Goal: Find specific fact: Find specific fact

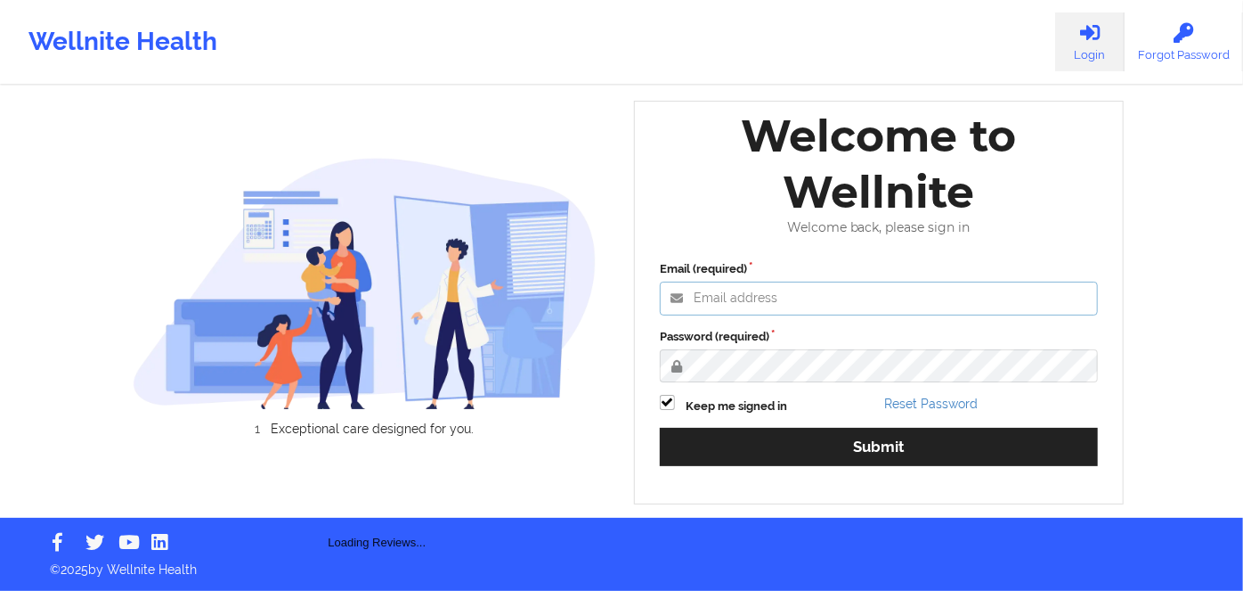
type input "[PERSON_NAME][EMAIL_ADDRESS][DOMAIN_NAME]"
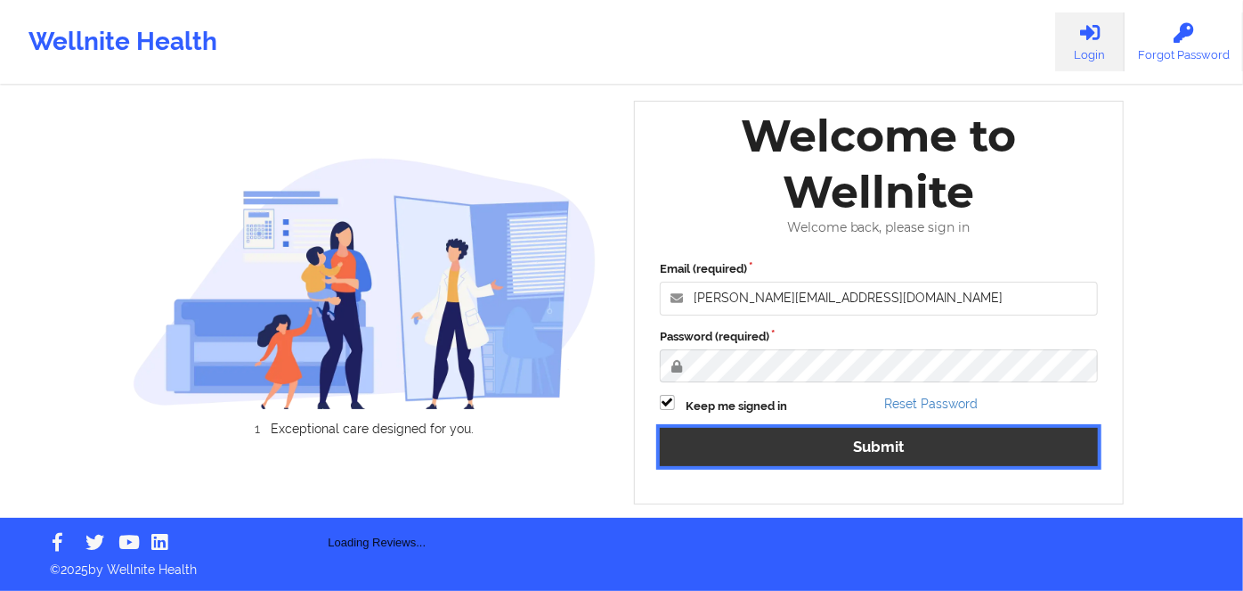
click at [823, 442] on button "Submit" at bounding box center [879, 447] width 438 height 38
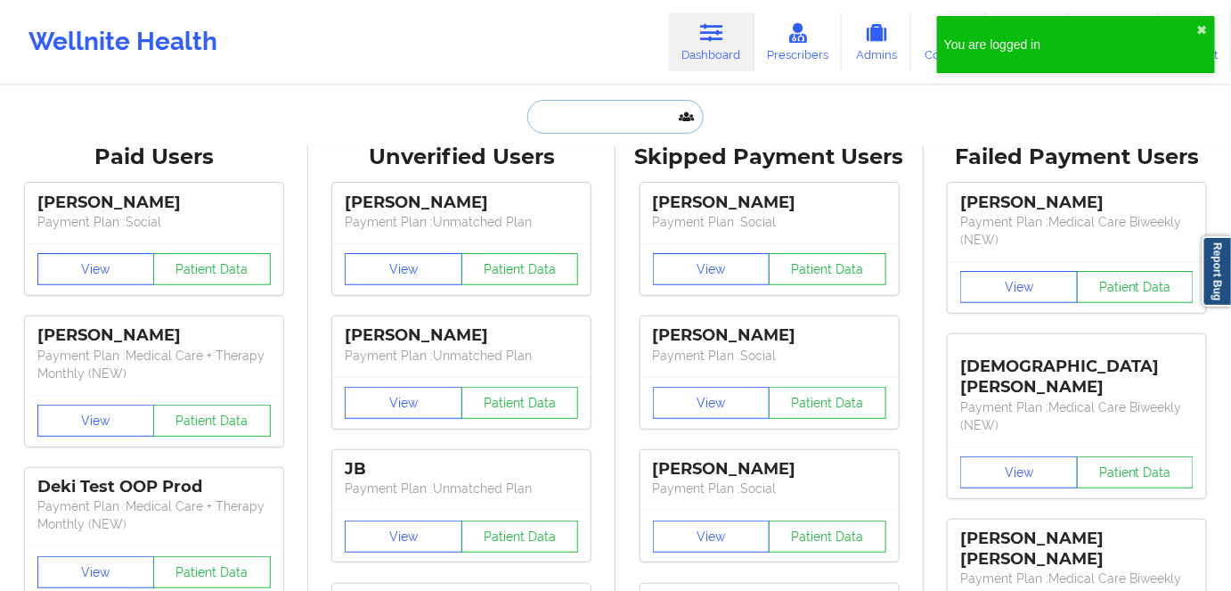
click at [609, 114] on input "text" at bounding box center [615, 117] width 176 height 34
paste input "[PERSON_NAME]"
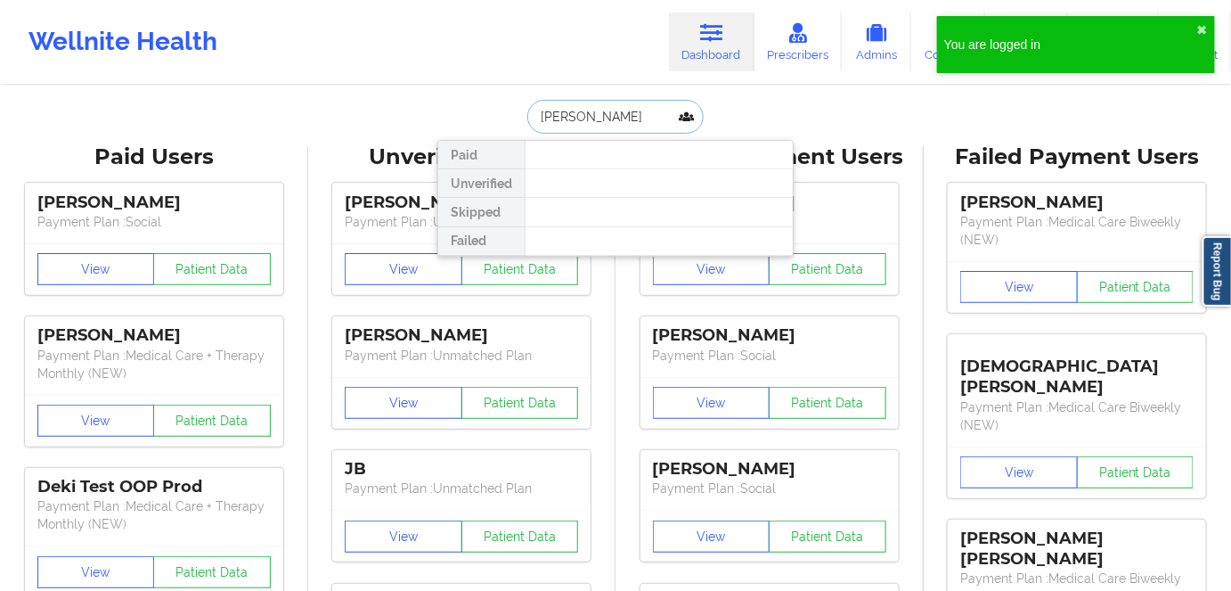
type input "[PERSON_NAME]"
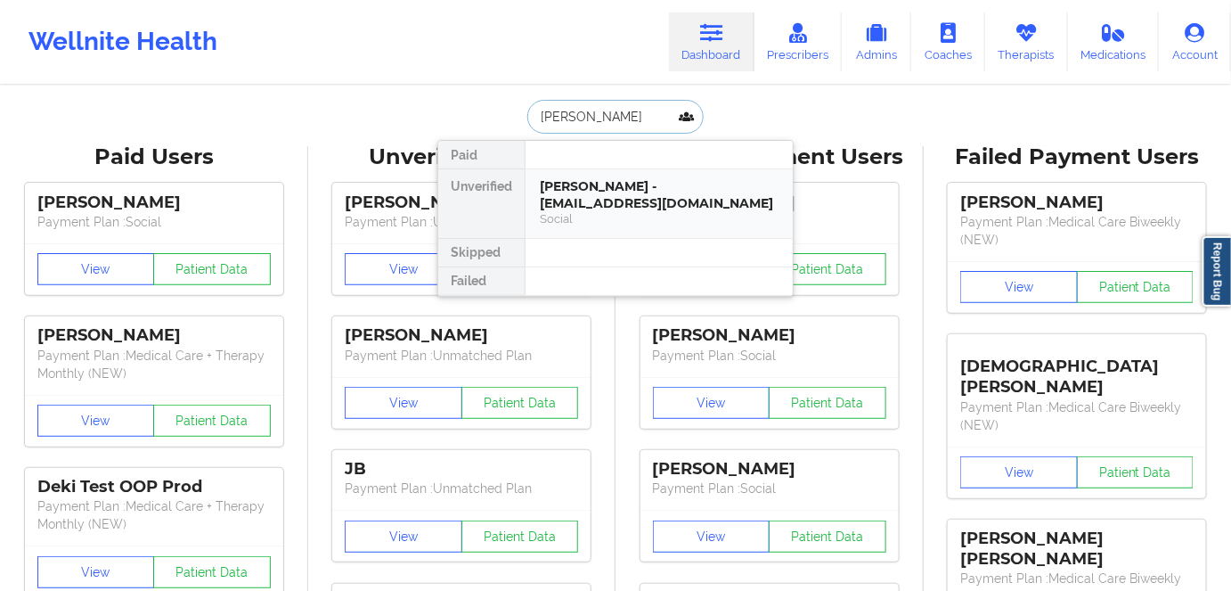
click at [611, 209] on div "[PERSON_NAME] - [EMAIL_ADDRESS][DOMAIN_NAME]" at bounding box center [659, 194] width 239 height 33
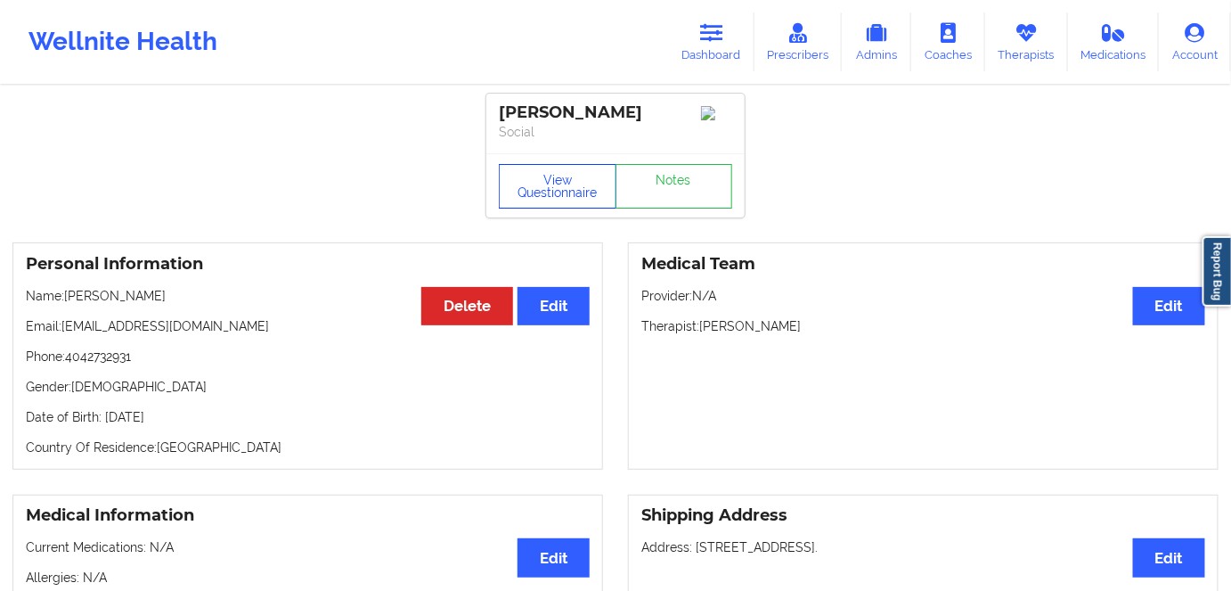
click at [566, 181] on button "View Questionnaire" at bounding box center [558, 186] width 118 height 45
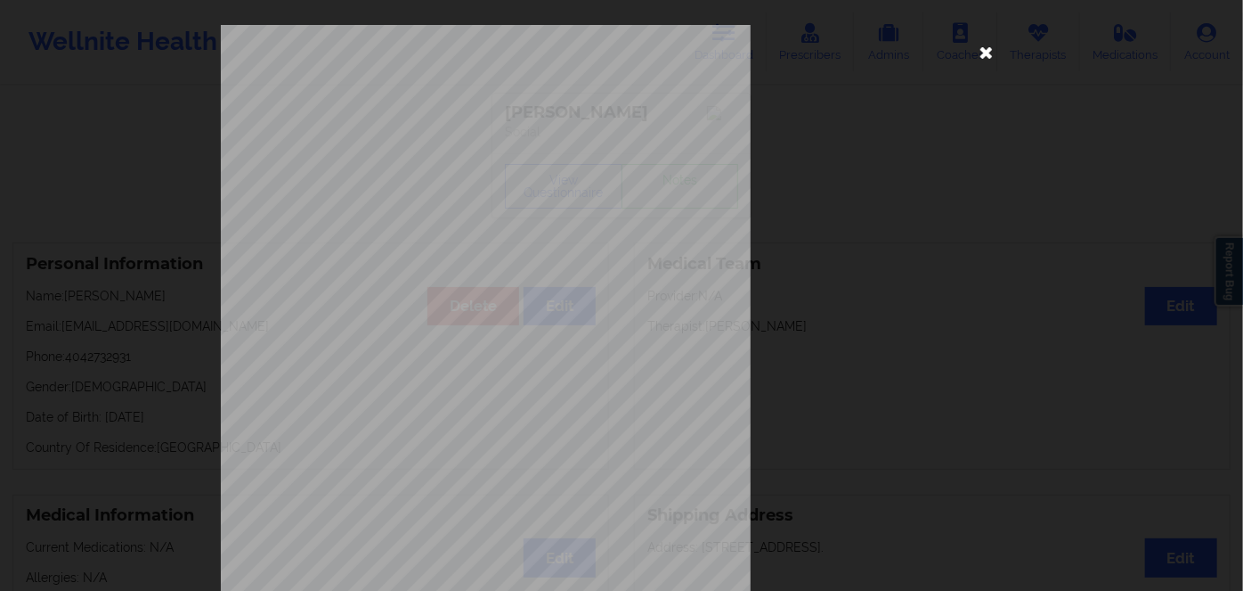
click at [985, 57] on icon at bounding box center [987, 51] width 29 height 29
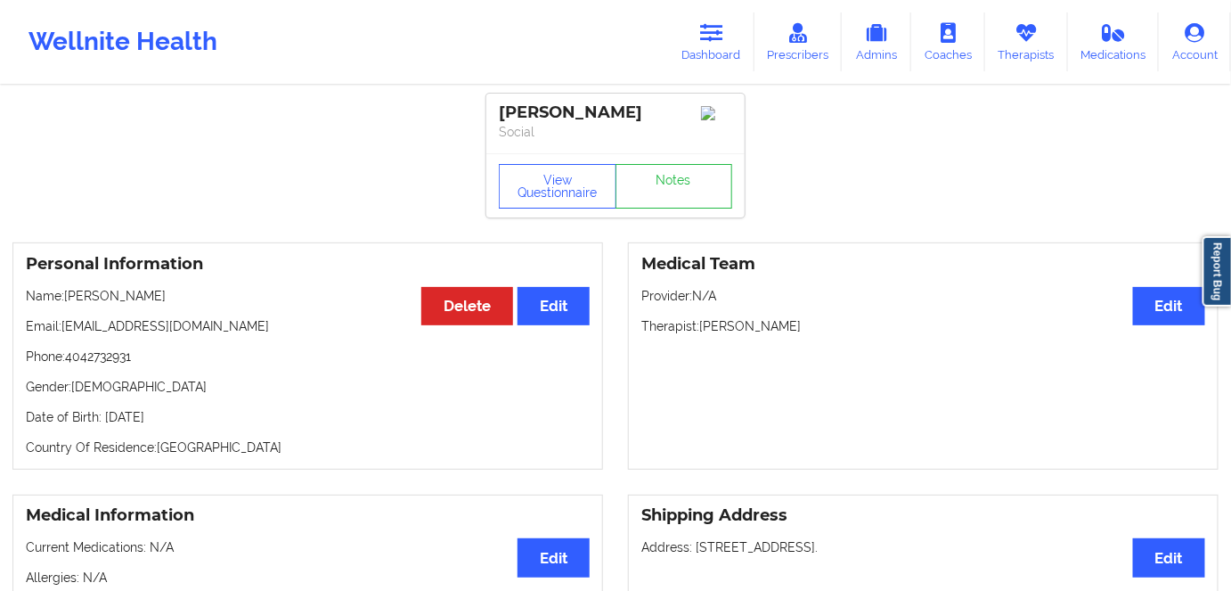
click at [174, 421] on p "Date of Birth: [DEMOGRAPHIC_DATA]" at bounding box center [308, 417] width 564 height 18
click at [175, 421] on p "Date of Birth: [DEMOGRAPHIC_DATA]" at bounding box center [308, 417] width 564 height 18
copy p "1996"
click at [278, 433] on div "Personal Information Edit Delete Name: [PERSON_NAME] Email: [EMAIL_ADDRESS][DOM…" at bounding box center [307, 355] width 591 height 227
click at [558, 191] on button "View Questionnaire" at bounding box center [558, 186] width 118 height 45
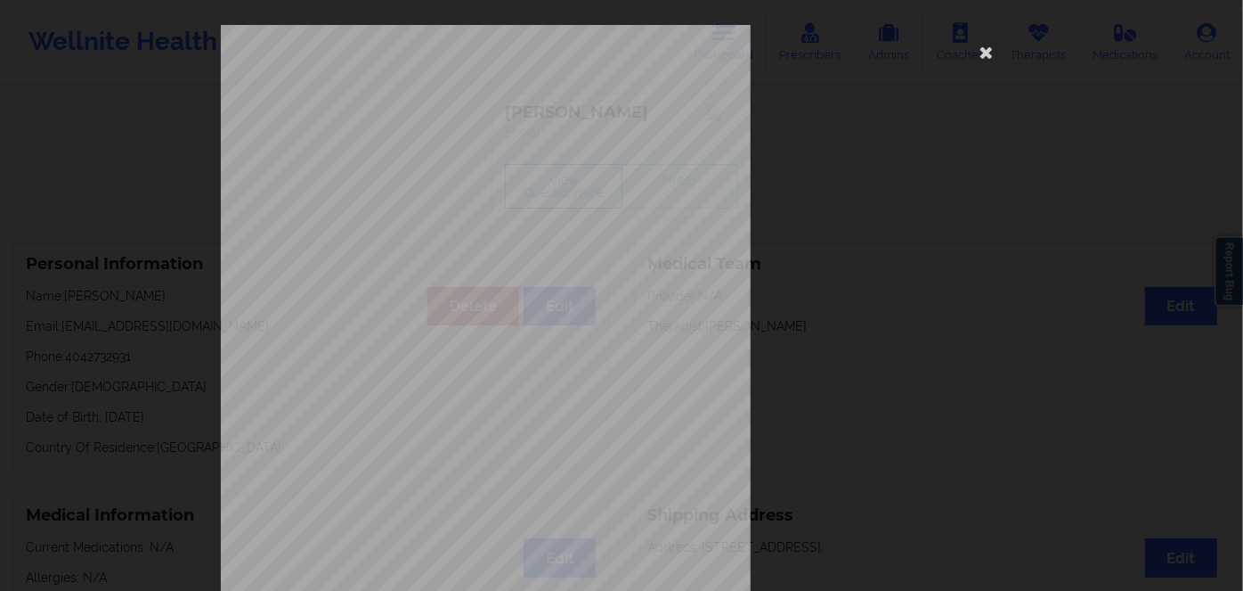
click at [949, 42] on div "[STREET_ADDRESS] What state do you live in ? [US_STATE] Full Name [PERSON_NAME]…" at bounding box center [622, 400] width 802 height 750
click at [988, 53] on icon at bounding box center [987, 51] width 29 height 29
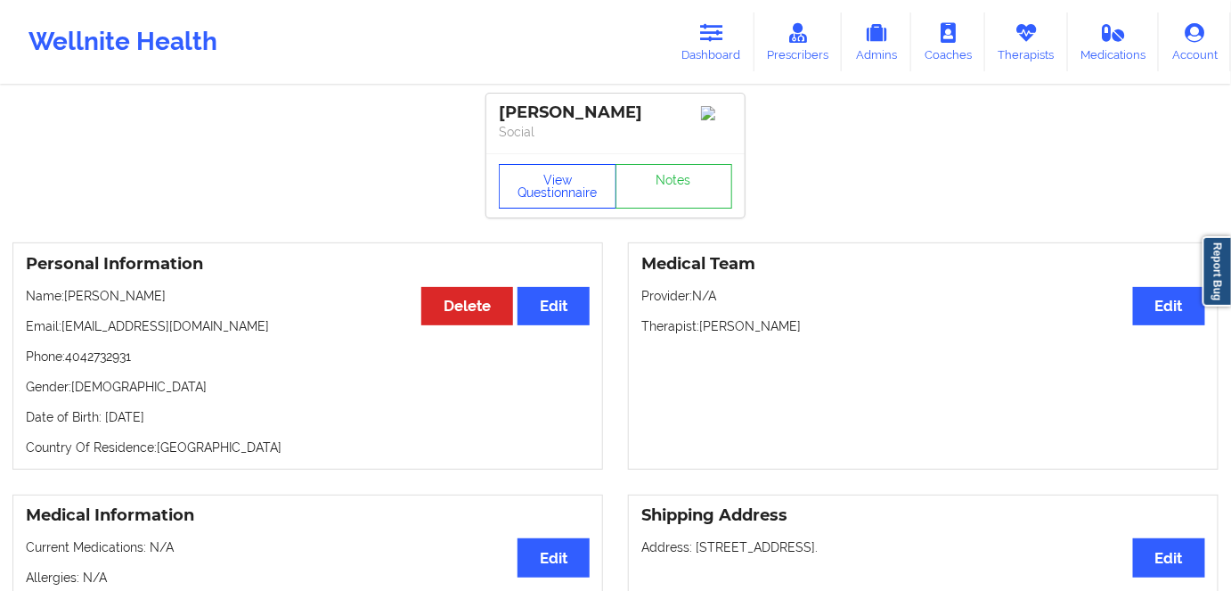
click at [550, 192] on button "View Questionnaire" at bounding box center [558, 186] width 118 height 45
drag, startPoint x: 575, startPoint y: 212, endPoint x: 563, endPoint y: 15, distance: 197.2
click at [575, 208] on button "View Questionnaire" at bounding box center [558, 186] width 118 height 45
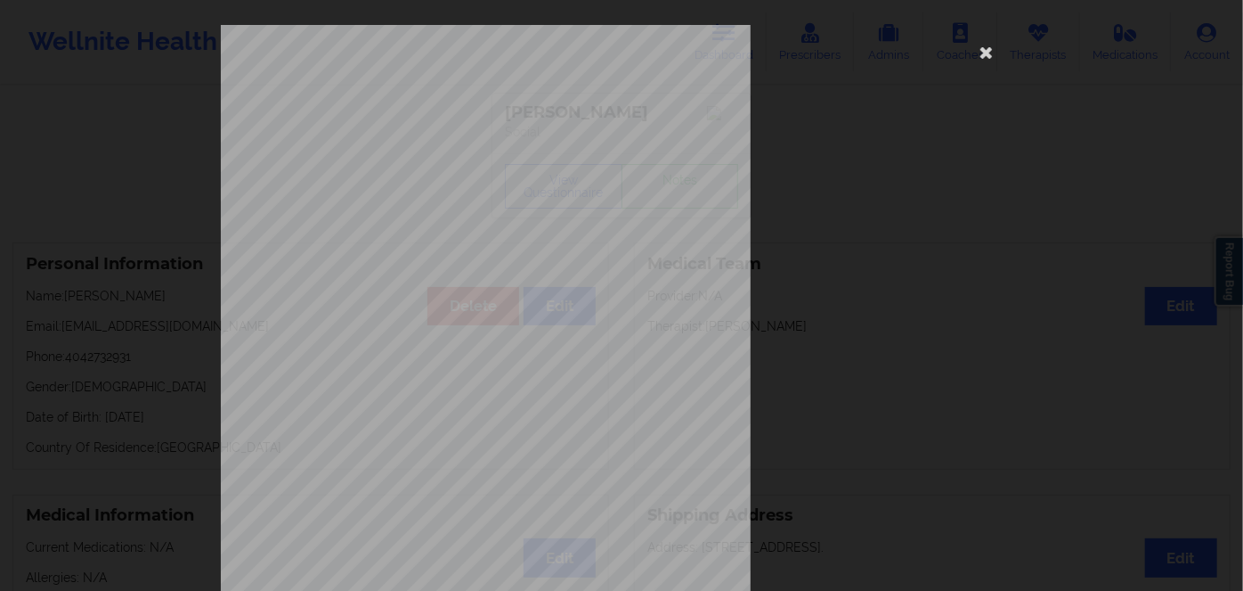
scroll to position [258, 0]
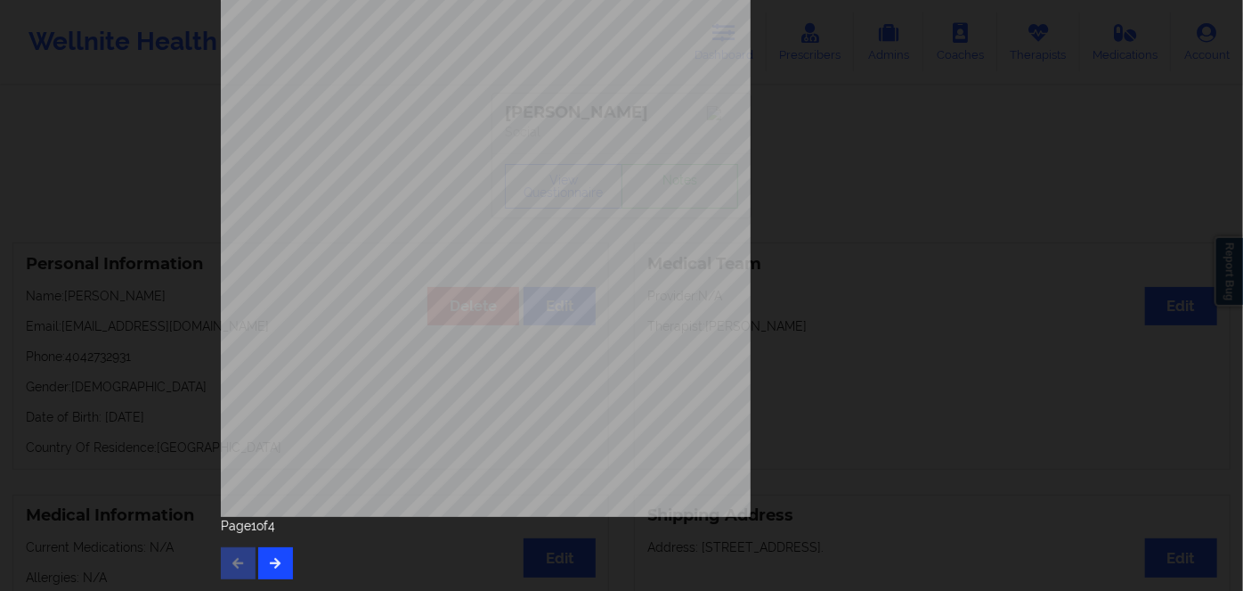
drag, startPoint x: 249, startPoint y: 551, endPoint x: 268, endPoint y: 554, distance: 18.9
click at [263, 554] on div "Page 1 of 4" at bounding box center [622, 548] width 802 height 62
click at [273, 554] on button "button" at bounding box center [275, 563] width 35 height 32
click at [271, 554] on button "button" at bounding box center [275, 563] width 35 height 32
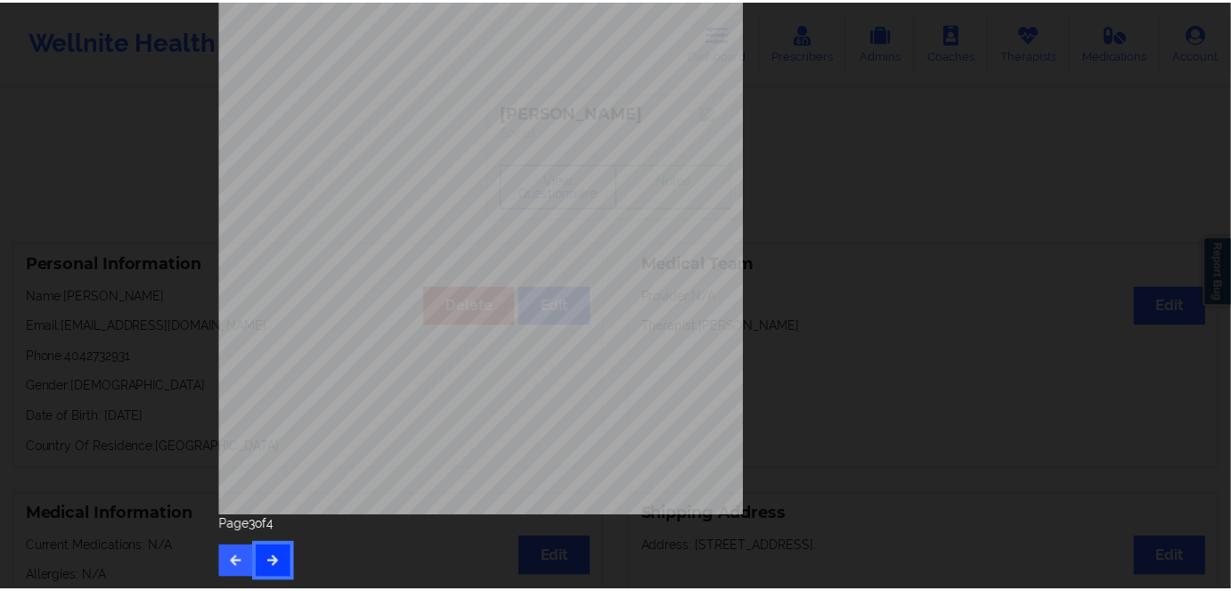
scroll to position [0, 0]
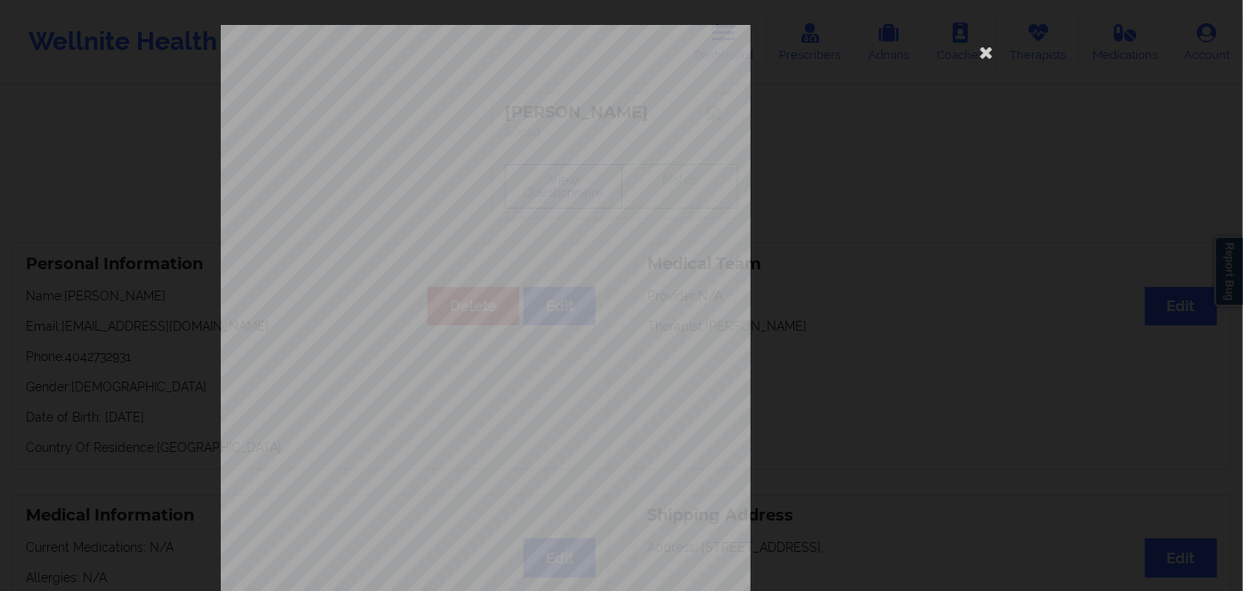
click at [428, 134] on span "954479742" at bounding box center [426, 138] width 40 height 8
copy span "954479742"
click at [978, 51] on icon at bounding box center [987, 51] width 29 height 29
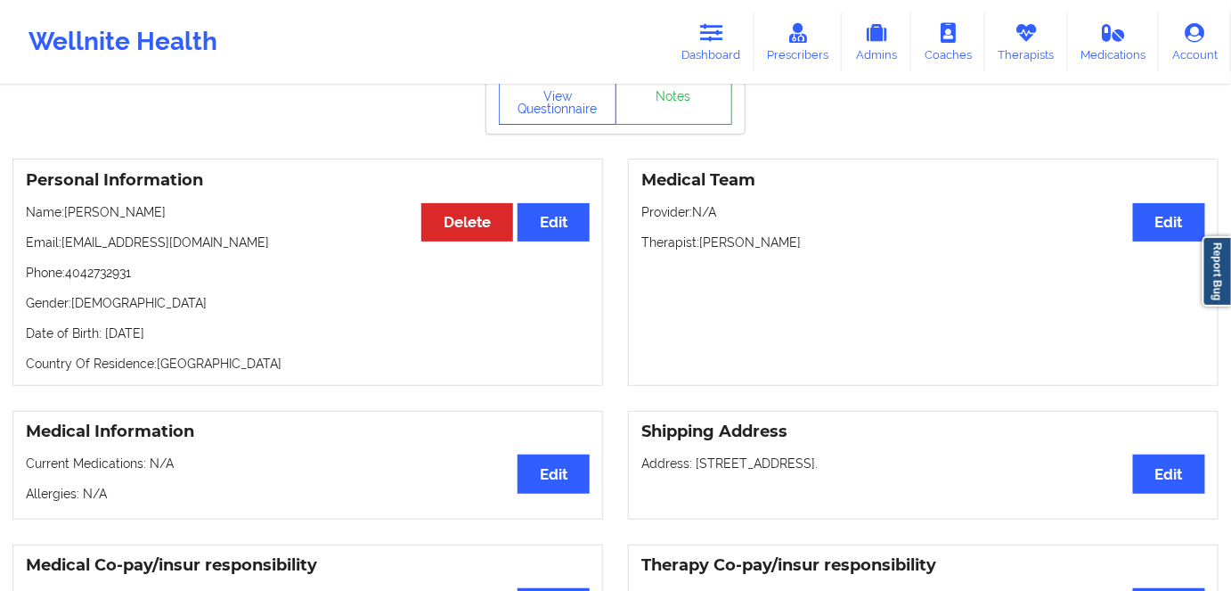
scroll to position [80, 0]
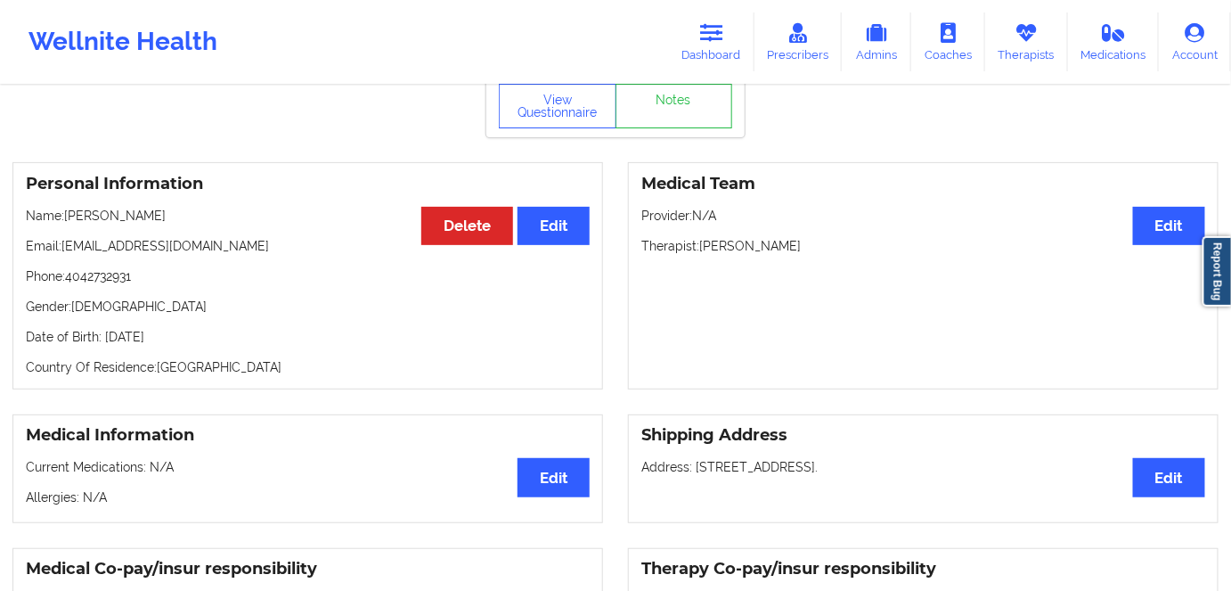
click at [180, 332] on p "Date of Birth: [DEMOGRAPHIC_DATA]" at bounding box center [308, 337] width 564 height 18
click at [180, 338] on p "Date of Birth: [DEMOGRAPHIC_DATA]" at bounding box center [308, 337] width 564 height 18
drag, startPoint x: 180, startPoint y: 338, endPoint x: 232, endPoint y: 320, distance: 54.6
click at [182, 338] on p "Date of Birth: [DEMOGRAPHIC_DATA]" at bounding box center [308, 337] width 564 height 18
copy p "1996"
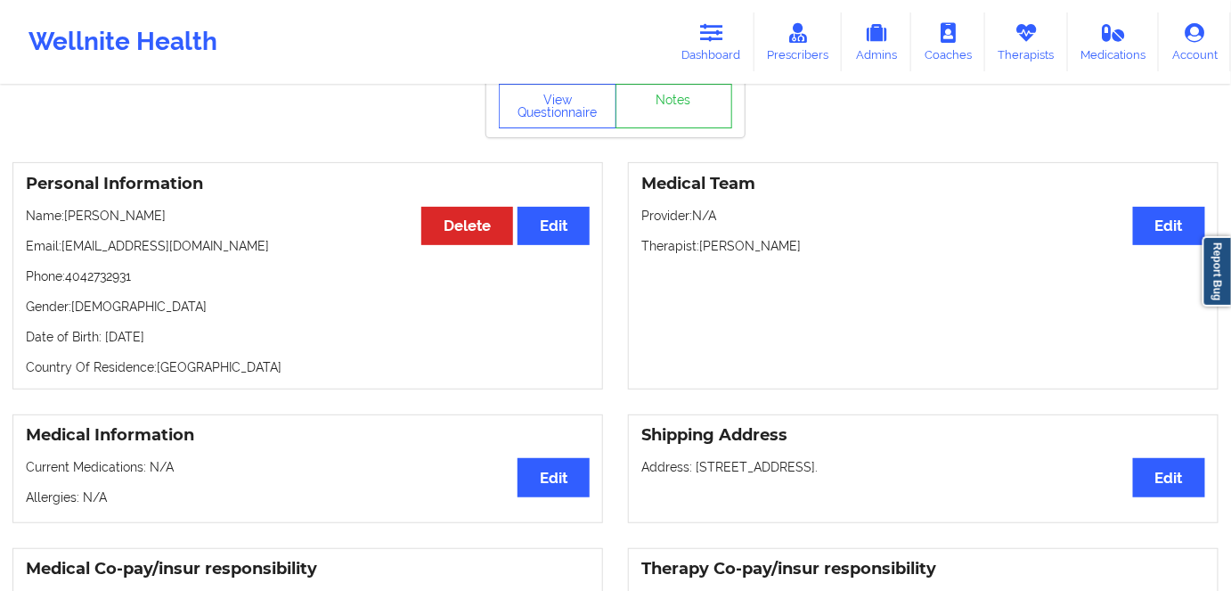
scroll to position [0, 0]
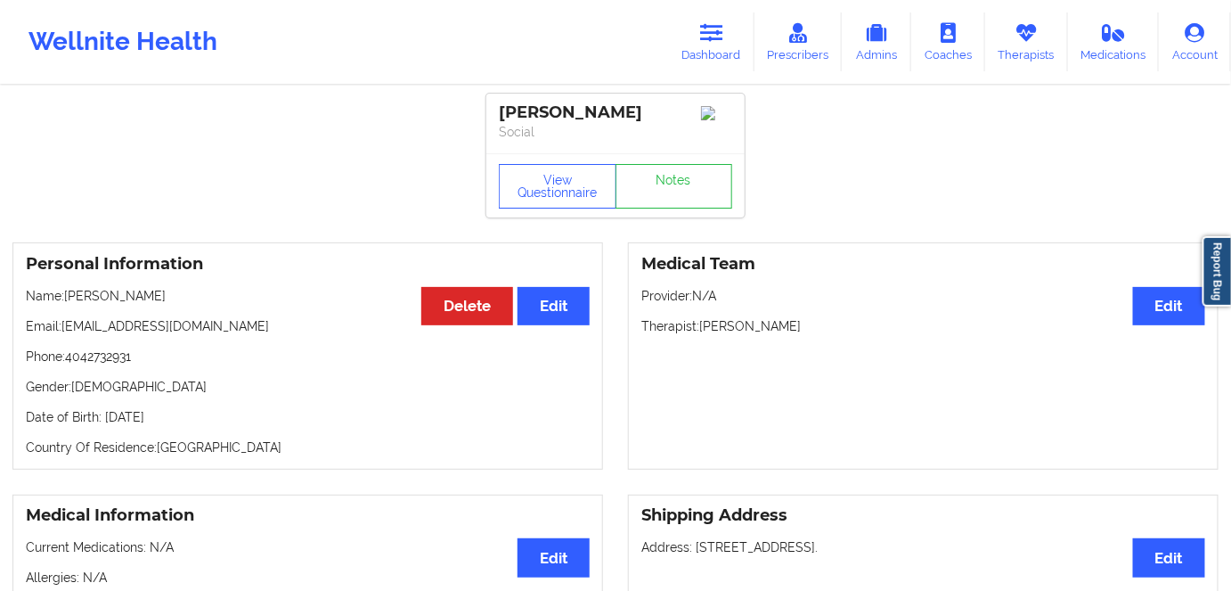
drag, startPoint x: 141, startPoint y: 298, endPoint x: 69, endPoint y: 295, distance: 72.2
click at [69, 295] on p "Name: [PERSON_NAME]" at bounding box center [308, 296] width 564 height 18
copy p "[PERSON_NAME]"
